Goal: Information Seeking & Learning: Learn about a topic

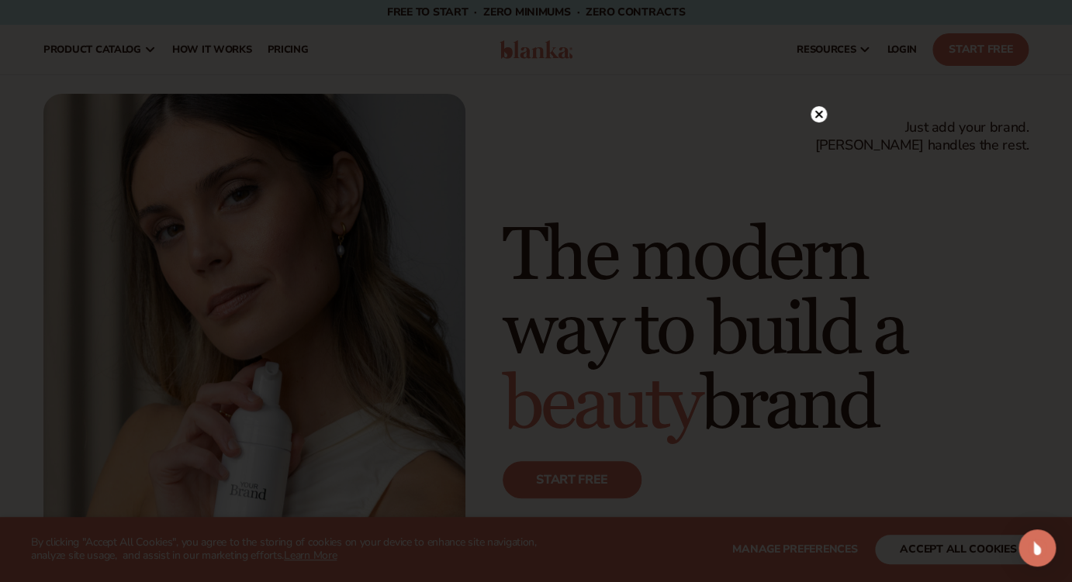
click at [823, 119] on circle at bounding box center [818, 114] width 16 height 16
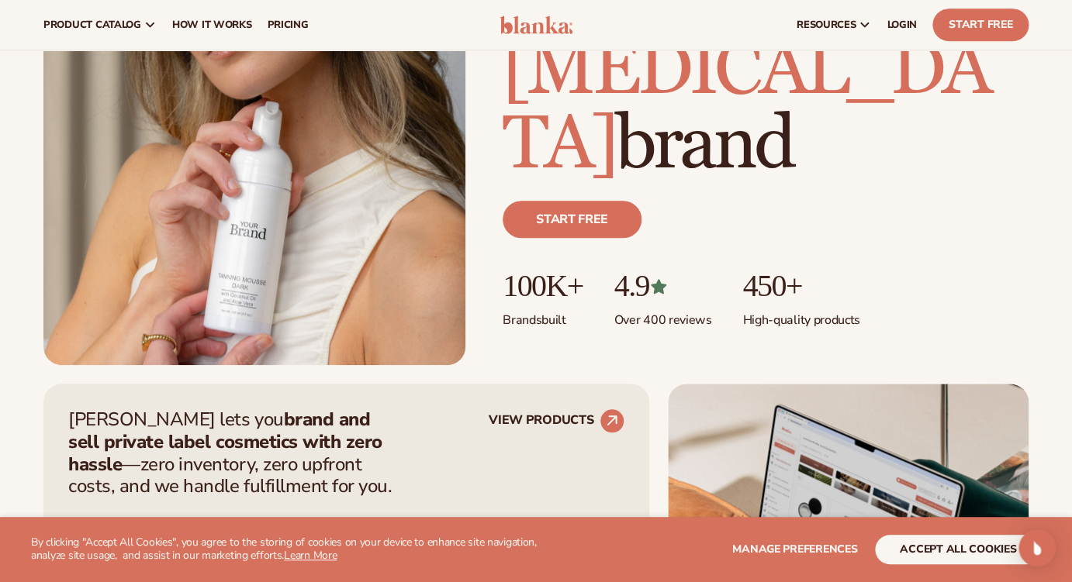
scroll to position [254, 0]
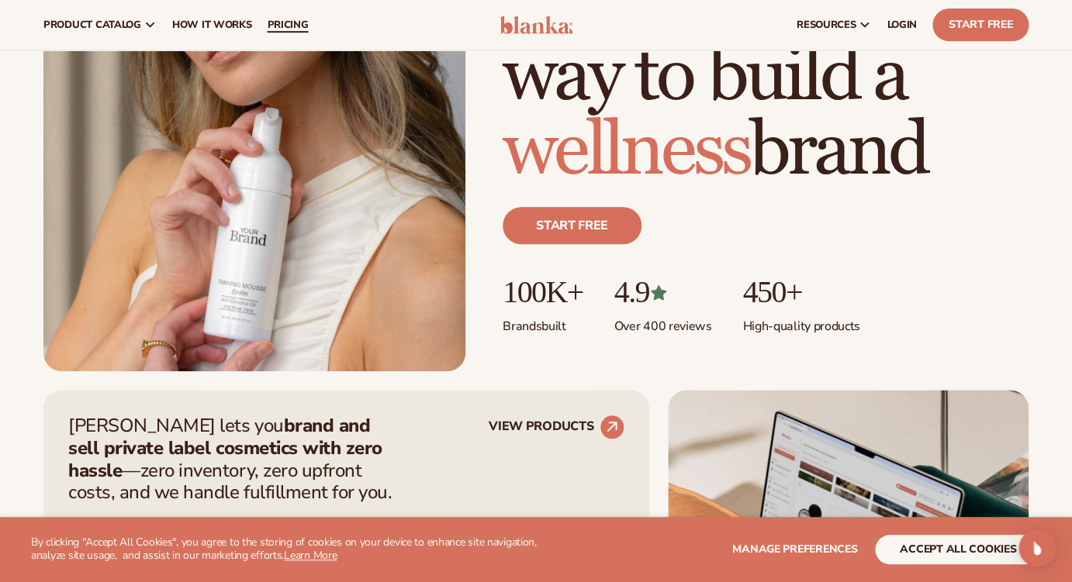
click at [299, 28] on span "pricing" at bounding box center [287, 25] width 41 height 12
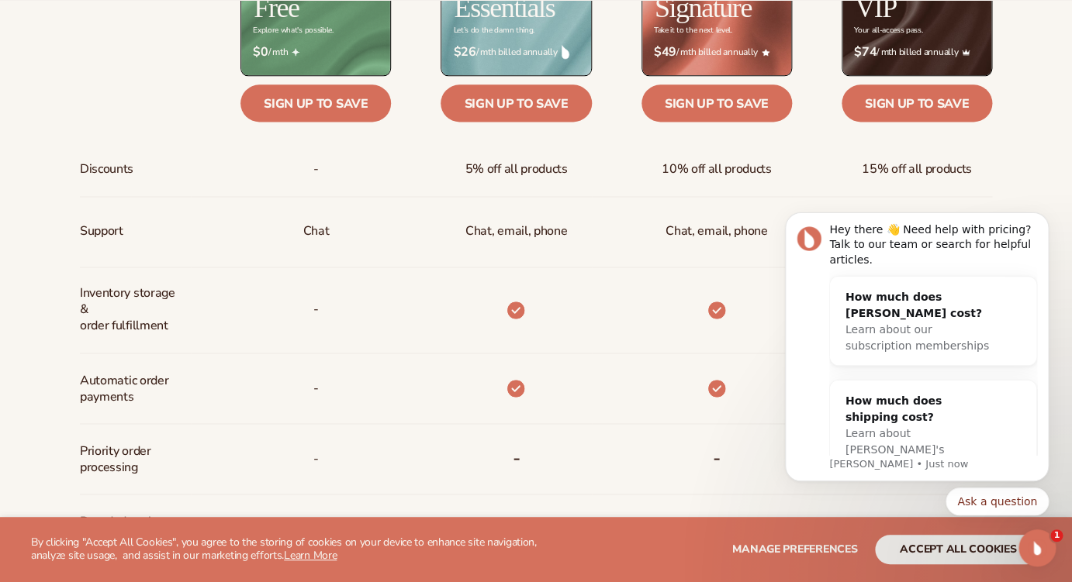
scroll to position [701, 0]
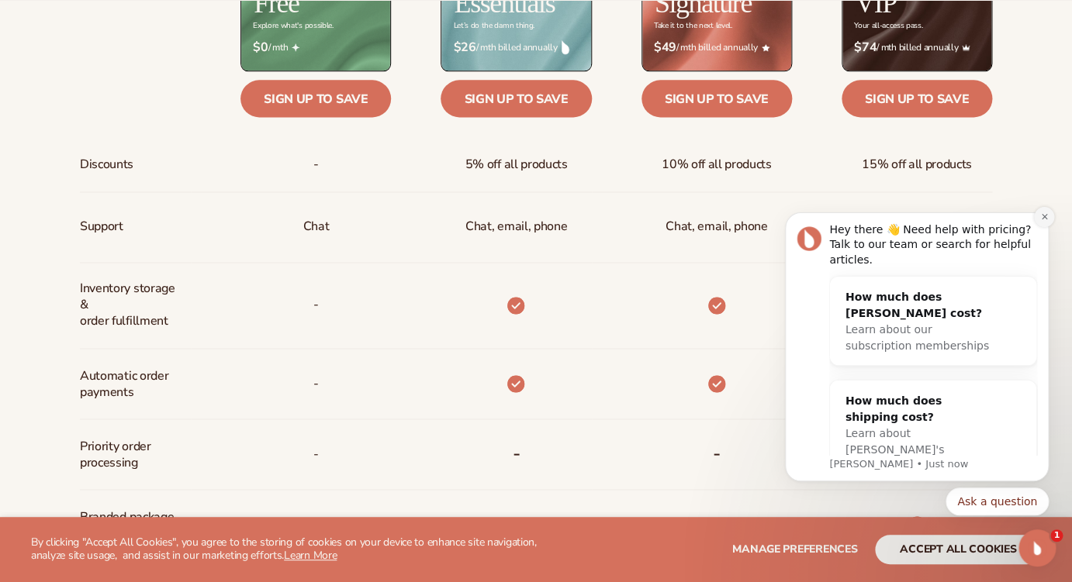
click at [1046, 217] on icon "Dismiss notification" at bounding box center [1044, 216] width 9 height 9
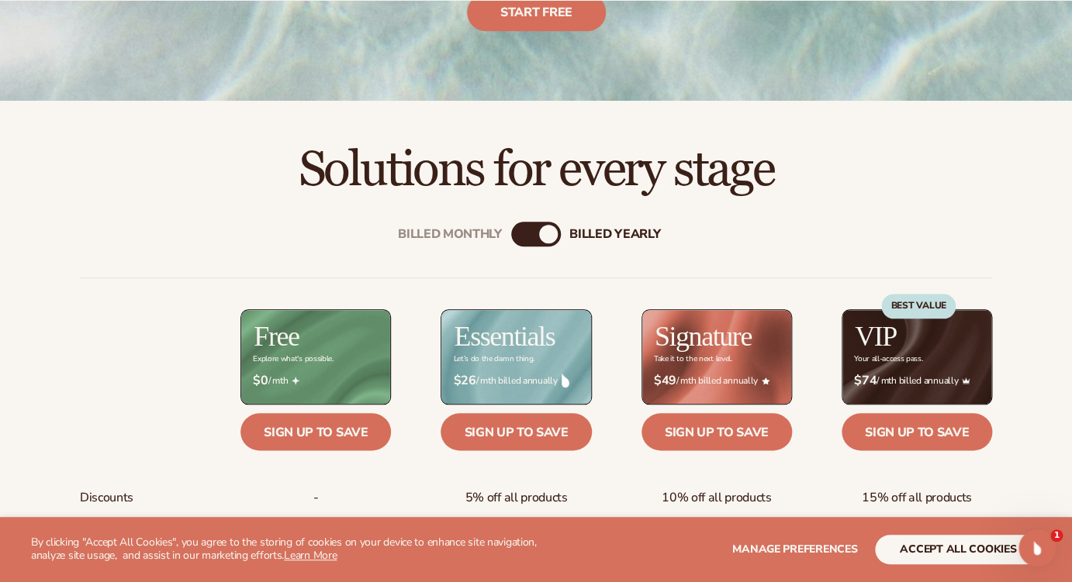
scroll to position [369, 0]
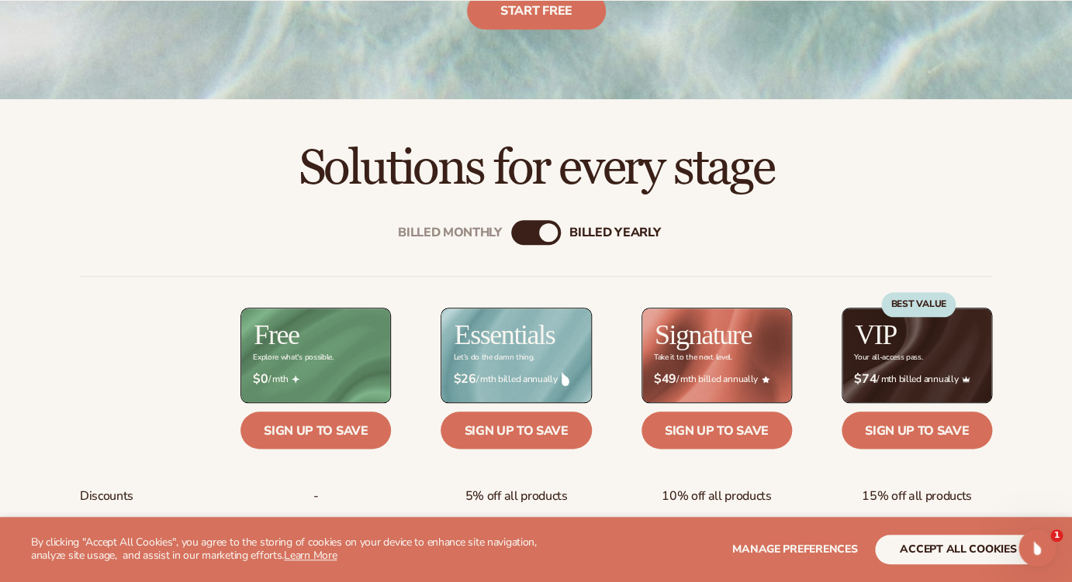
click at [533, 237] on div "Billed Monthly billed Yearly" at bounding box center [536, 232] width 50 height 25
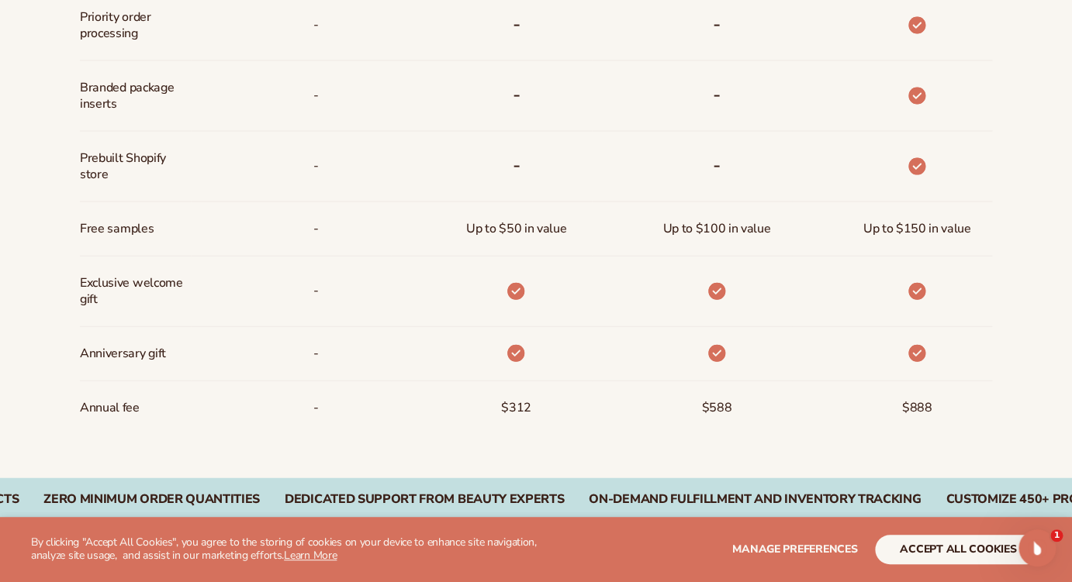
scroll to position [1173, 0]
